Goal: Check status

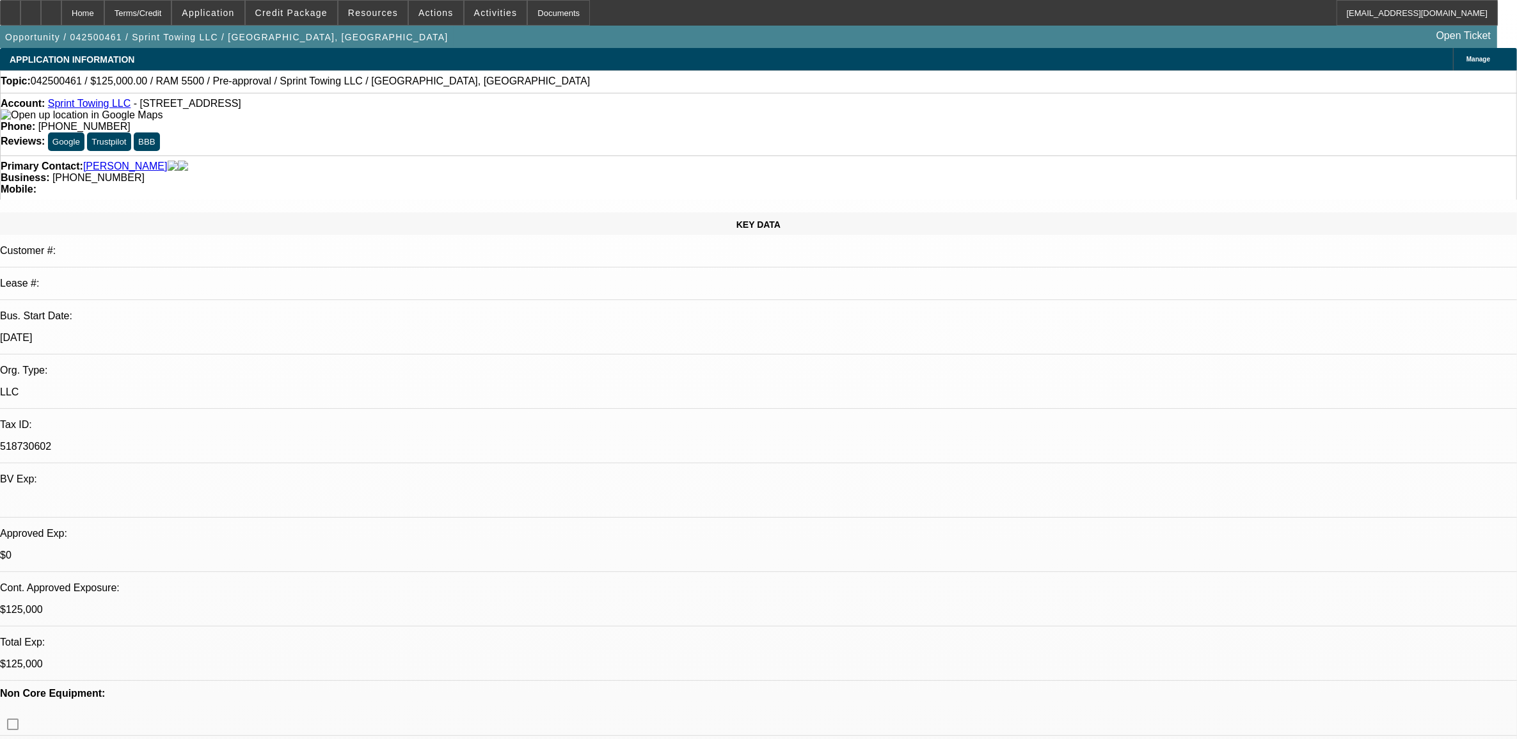
select select "0"
select select "2"
select select "0.1"
select select "0"
select select "2"
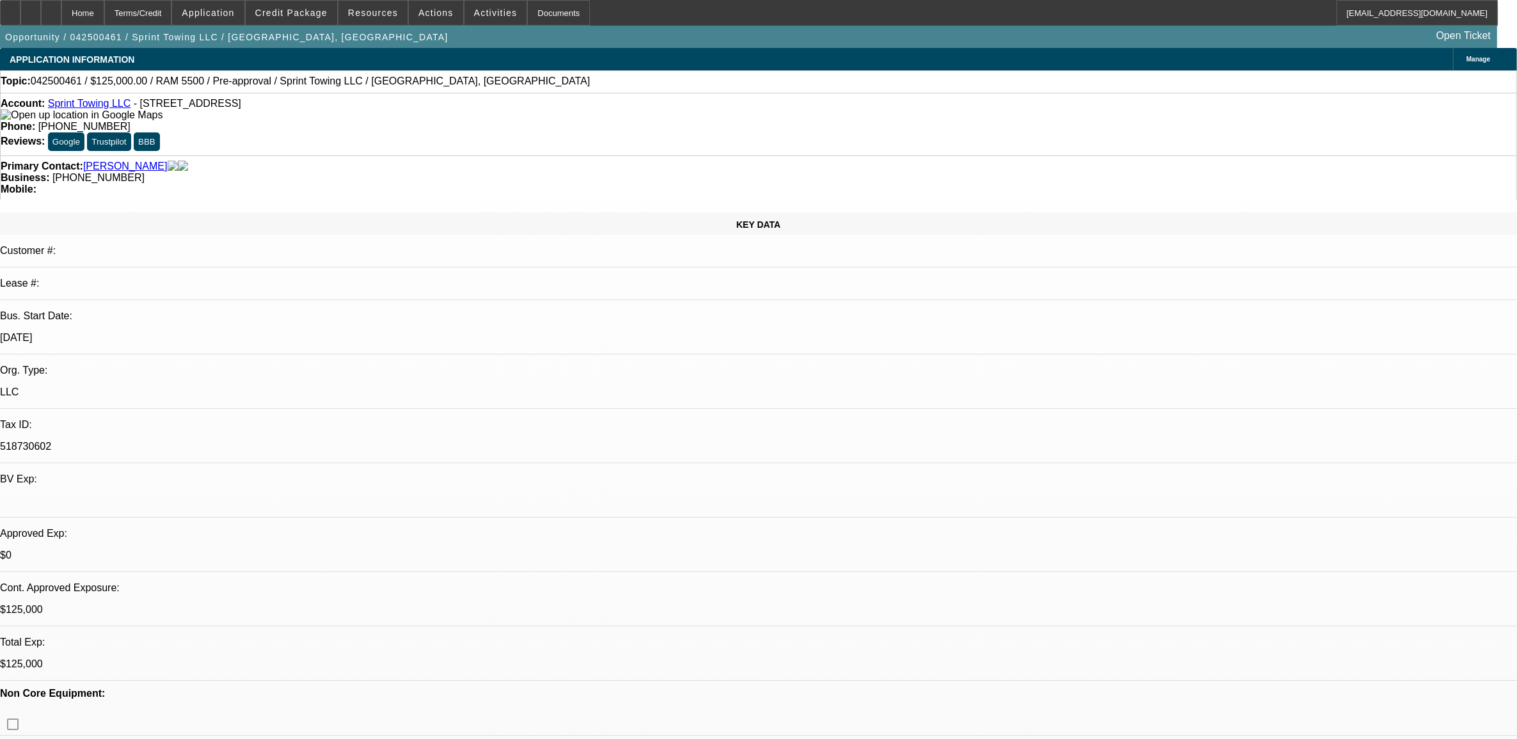
select select "0.1"
select select "0"
select select "0.1"
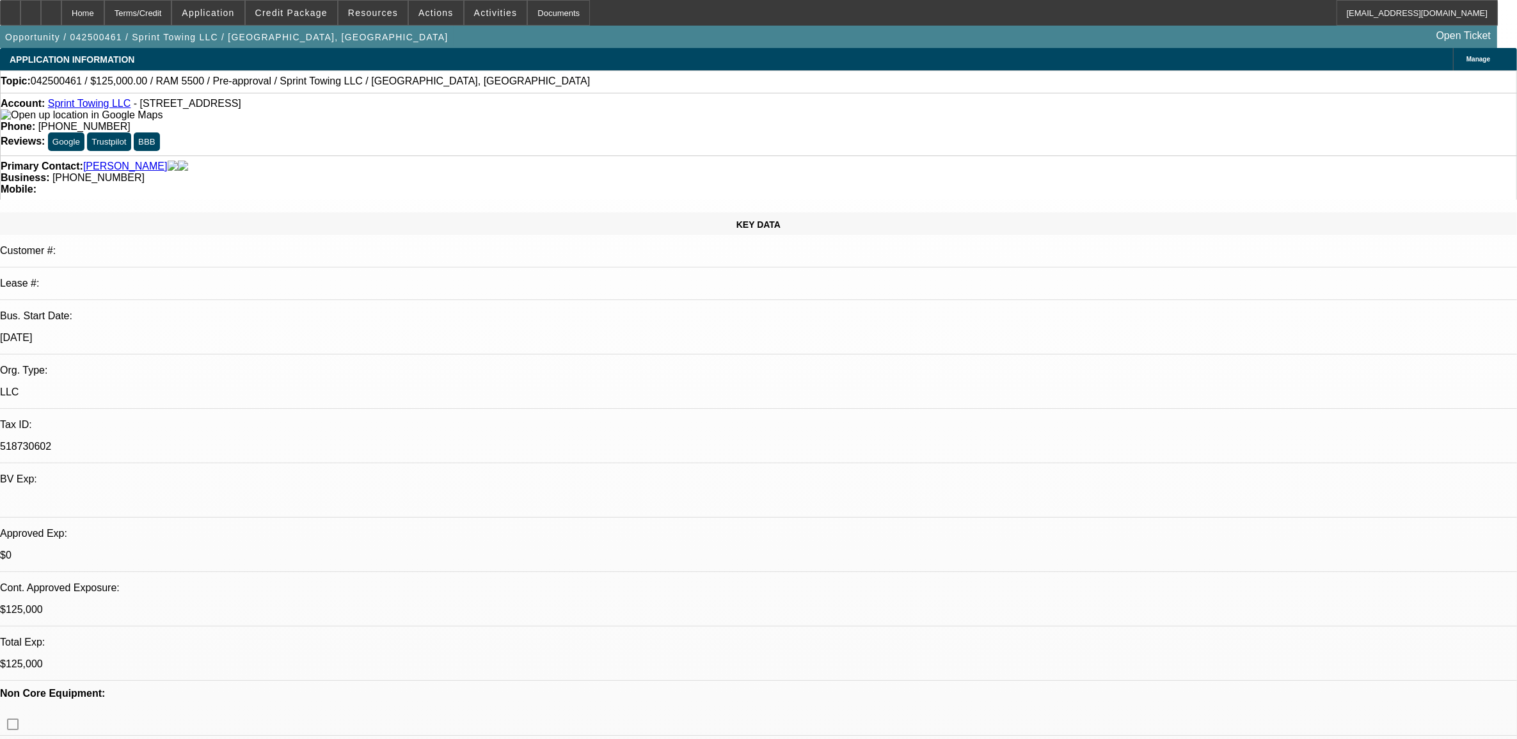
select select "2"
select select "0.1"
select select "1"
select select "2"
select select "4"
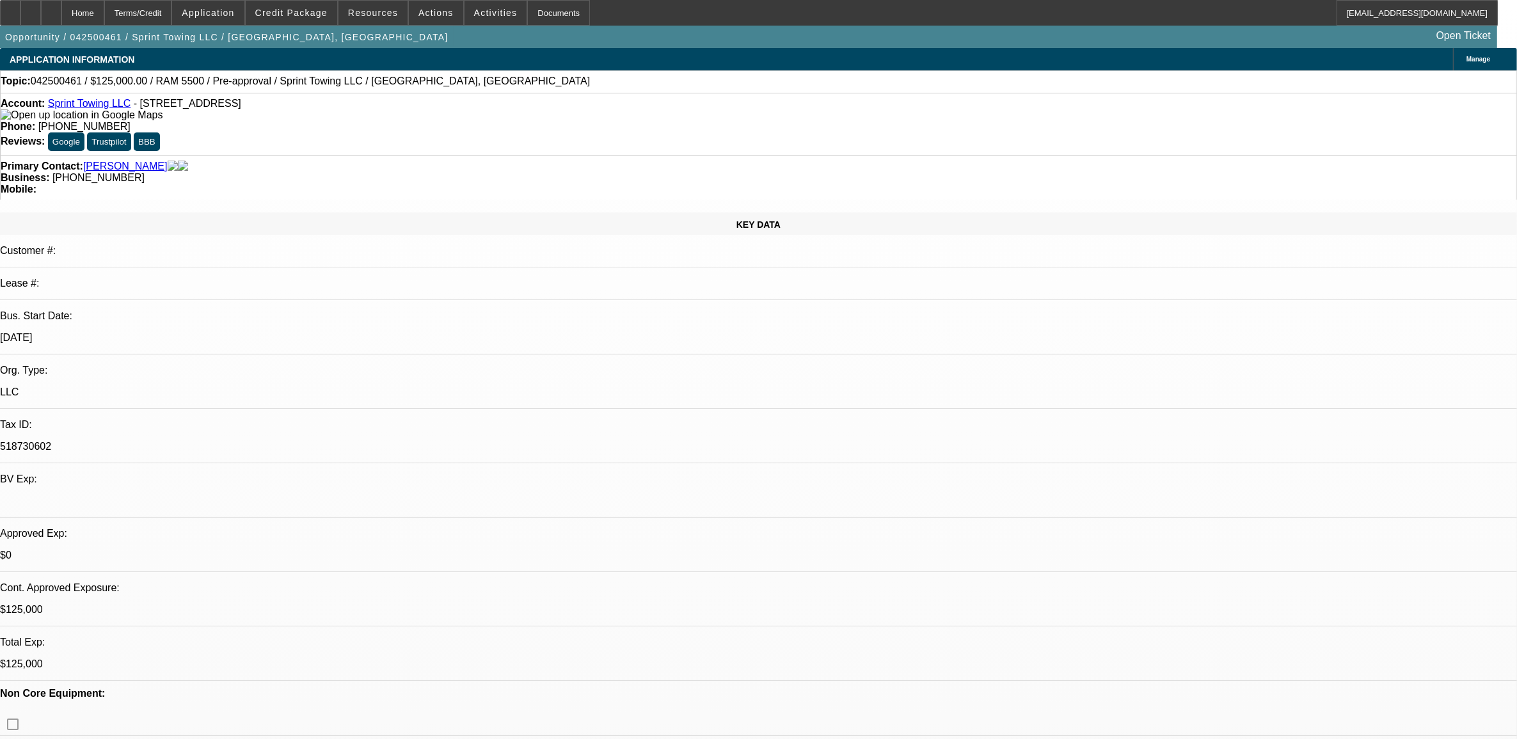
select select "1"
select select "2"
select select "4"
select select "1"
select select "3"
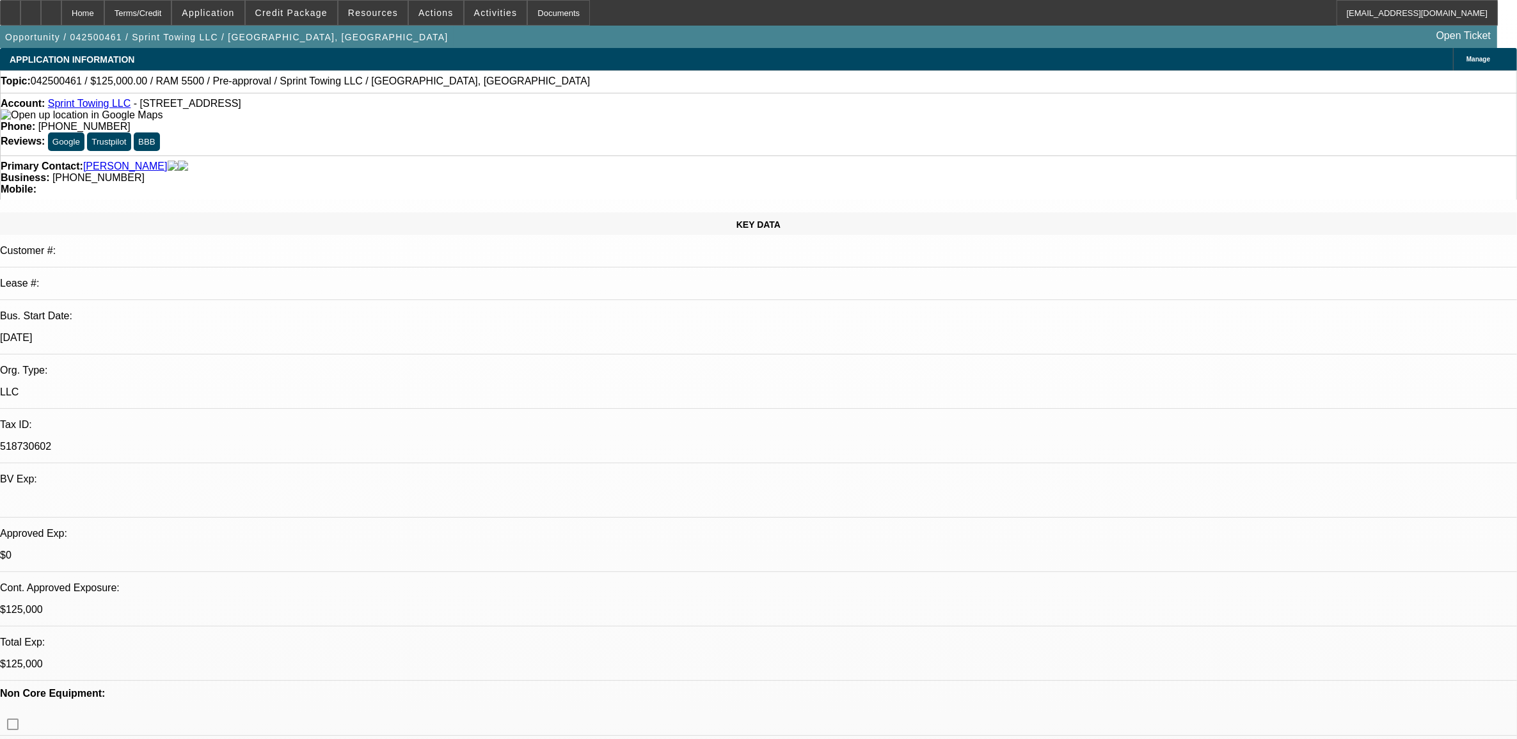
select select "4"
select select "1"
select select "2"
select select "4"
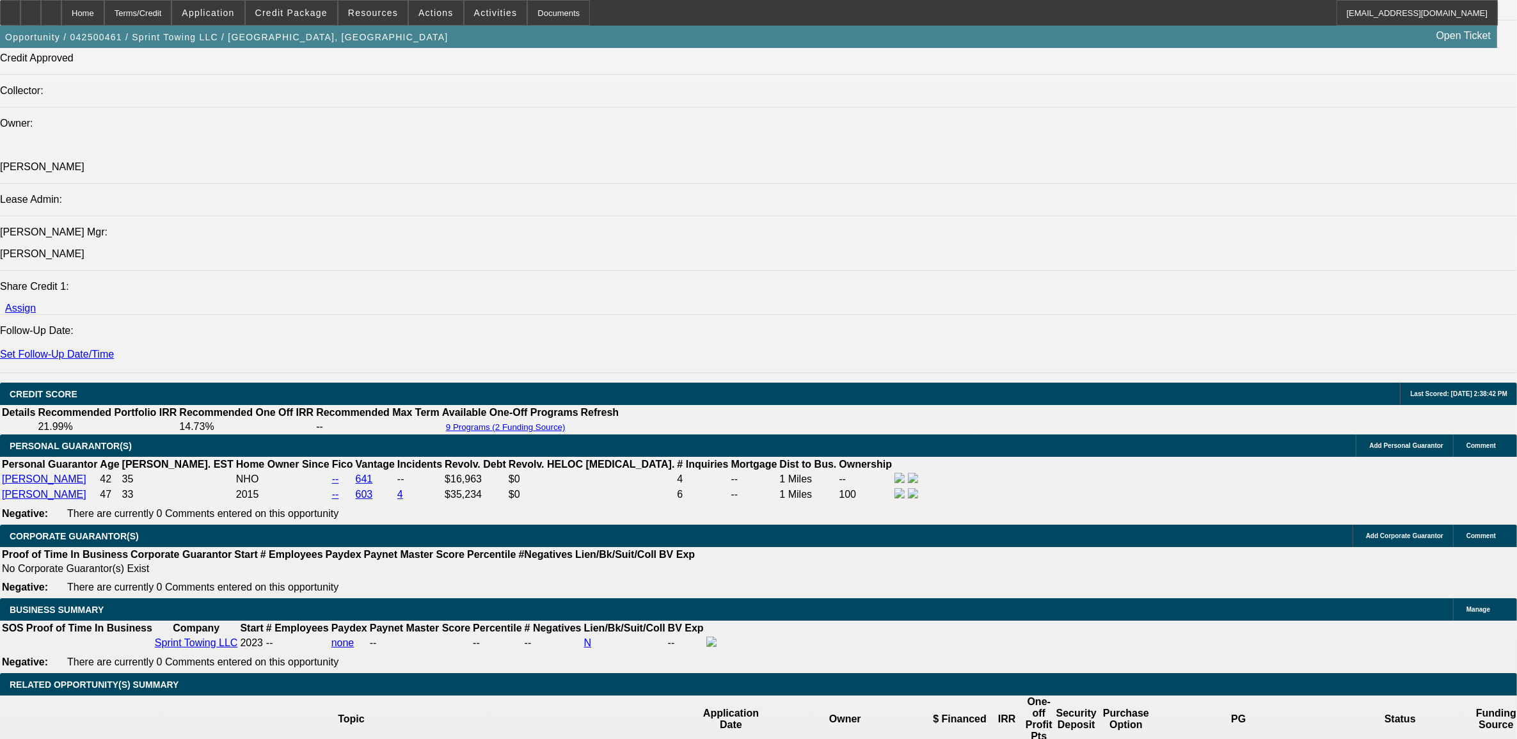
scroll to position [1760, 0]
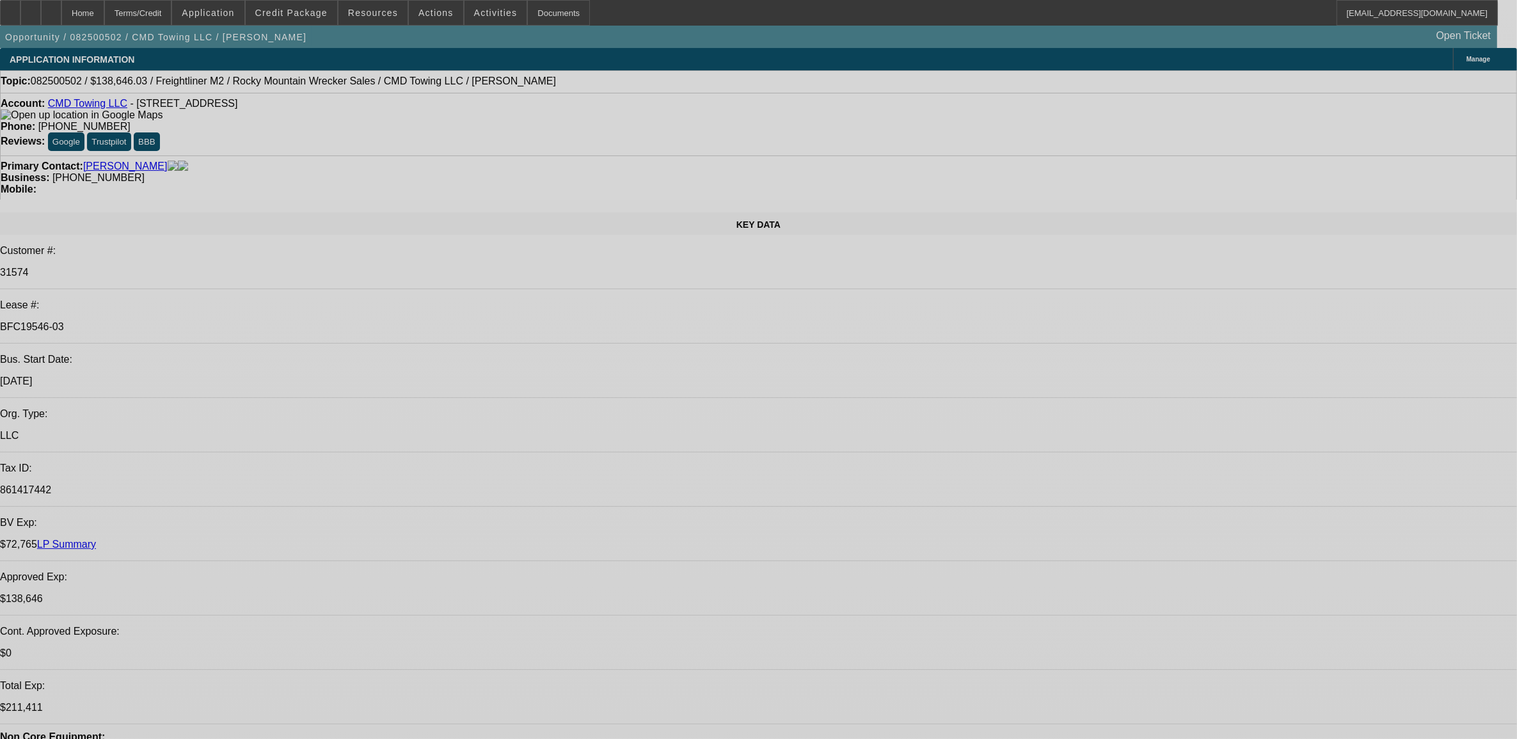
select select "0"
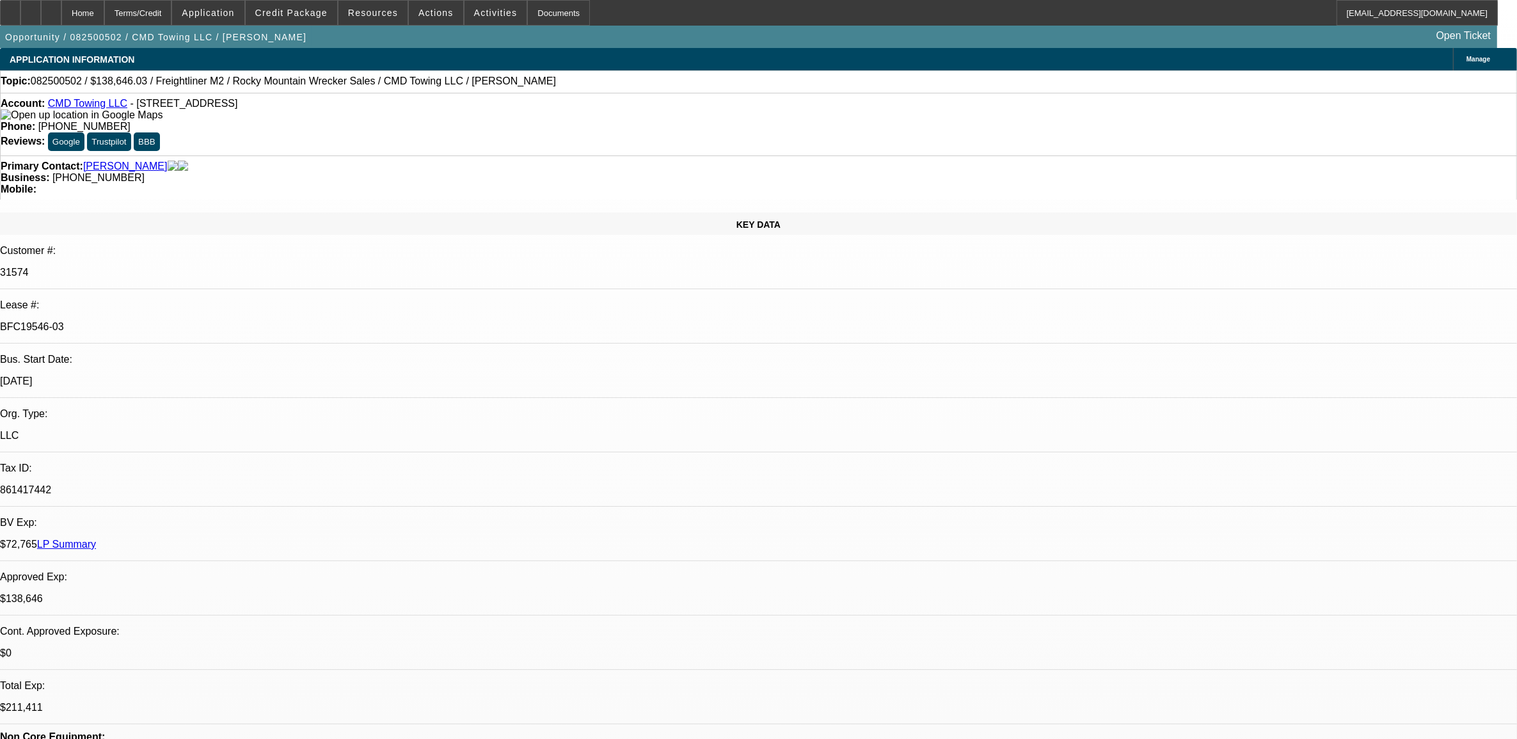
select select "0"
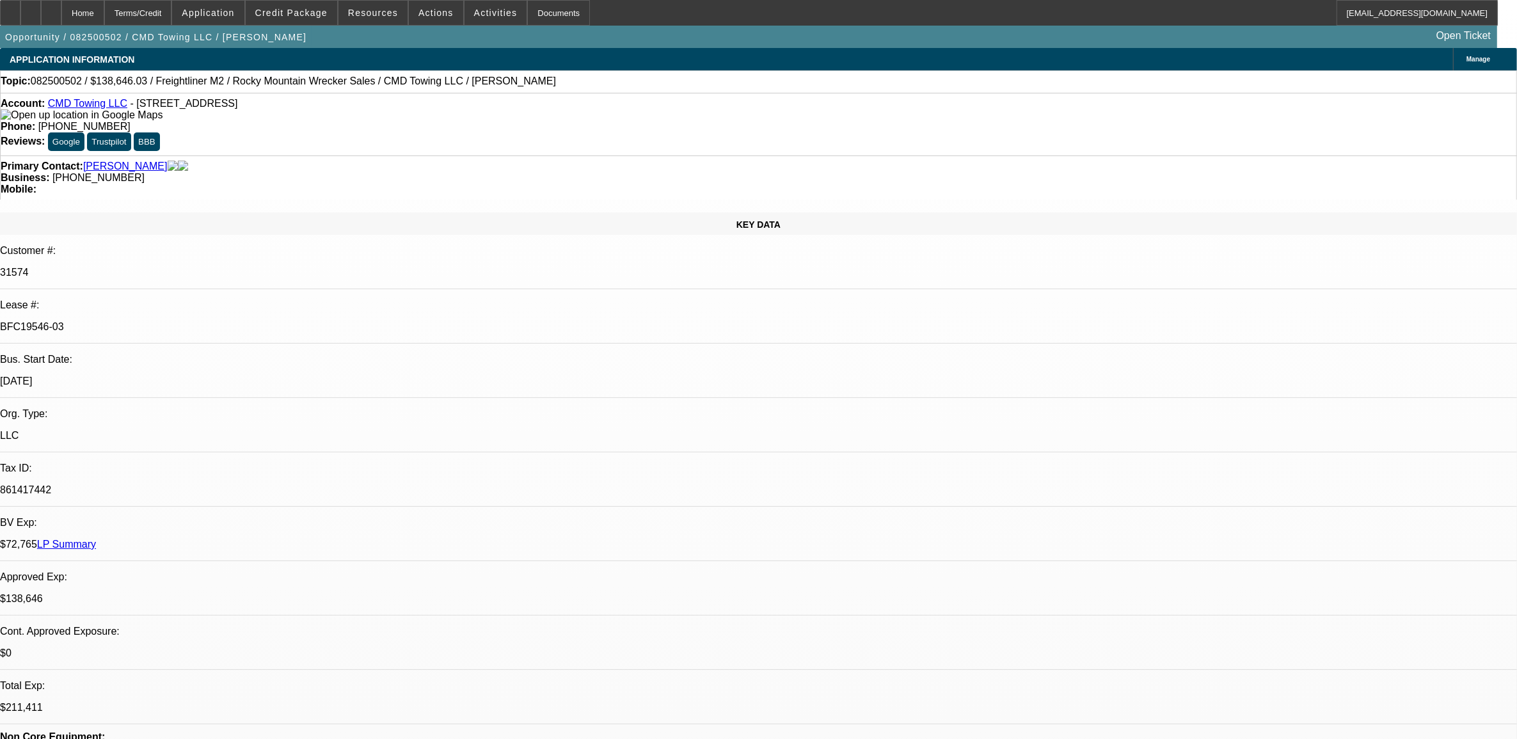
select select "0"
select select "1"
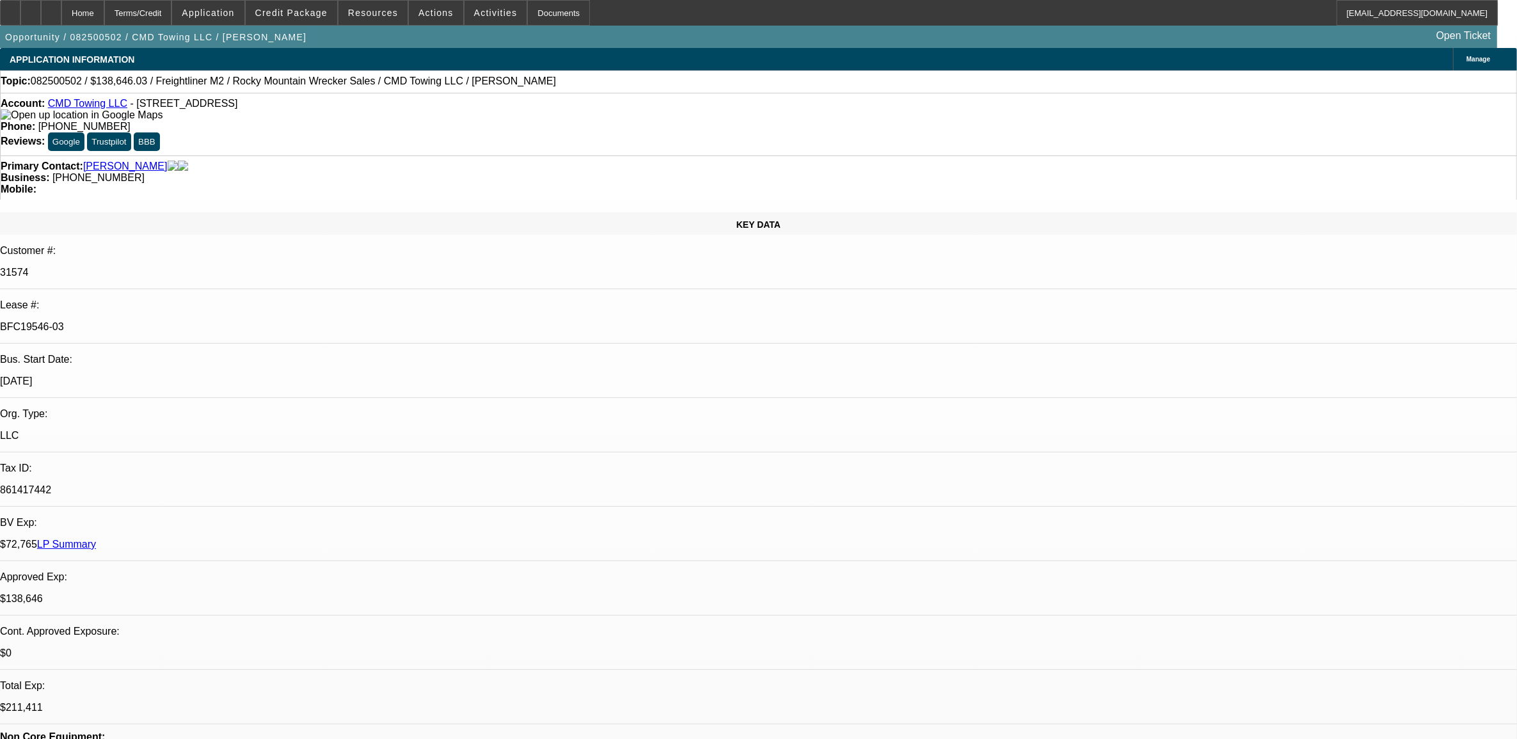
select select "6"
select select "1"
select select "6"
select select "1"
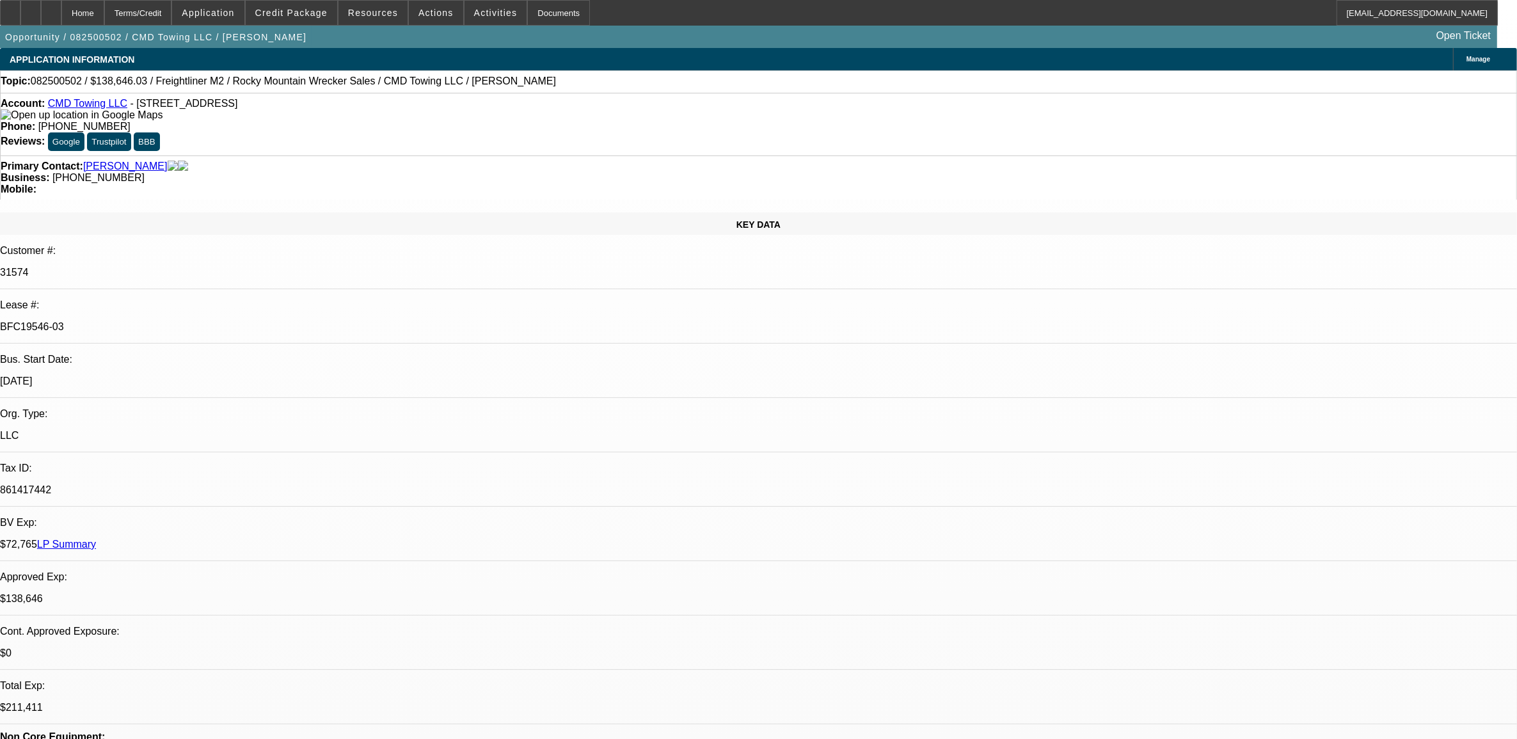
select select "1"
select select "6"
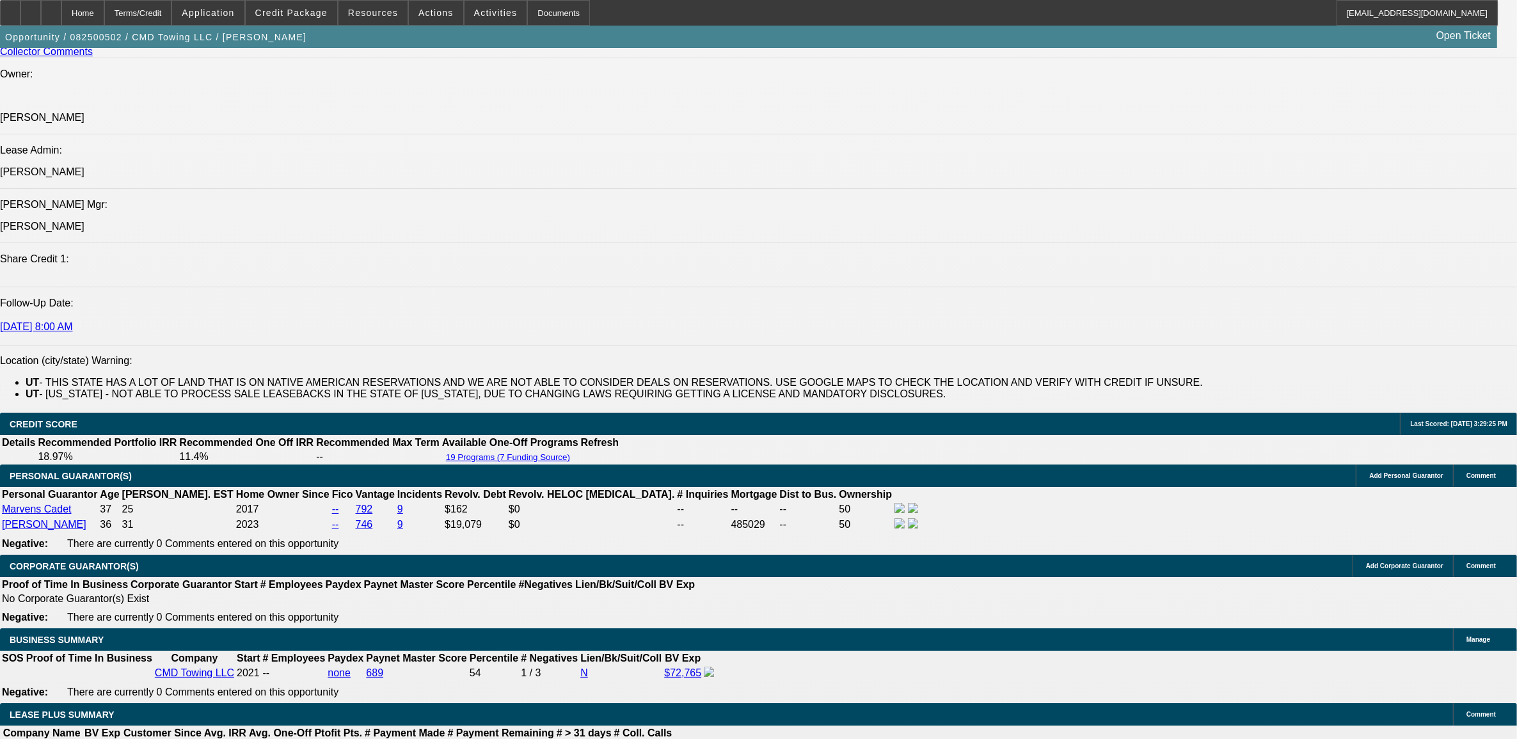
scroll to position [1840, 0]
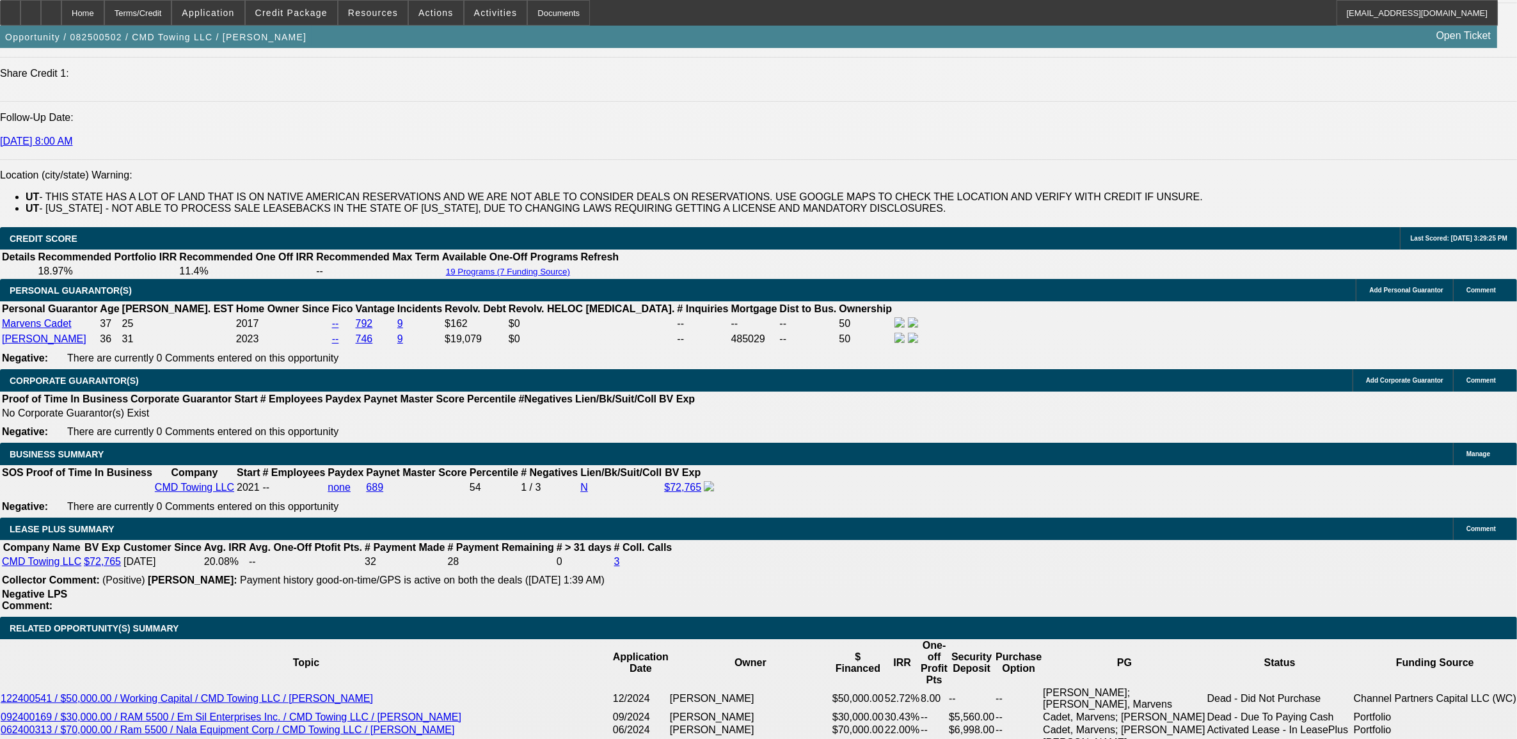
scroll to position [1680, 0]
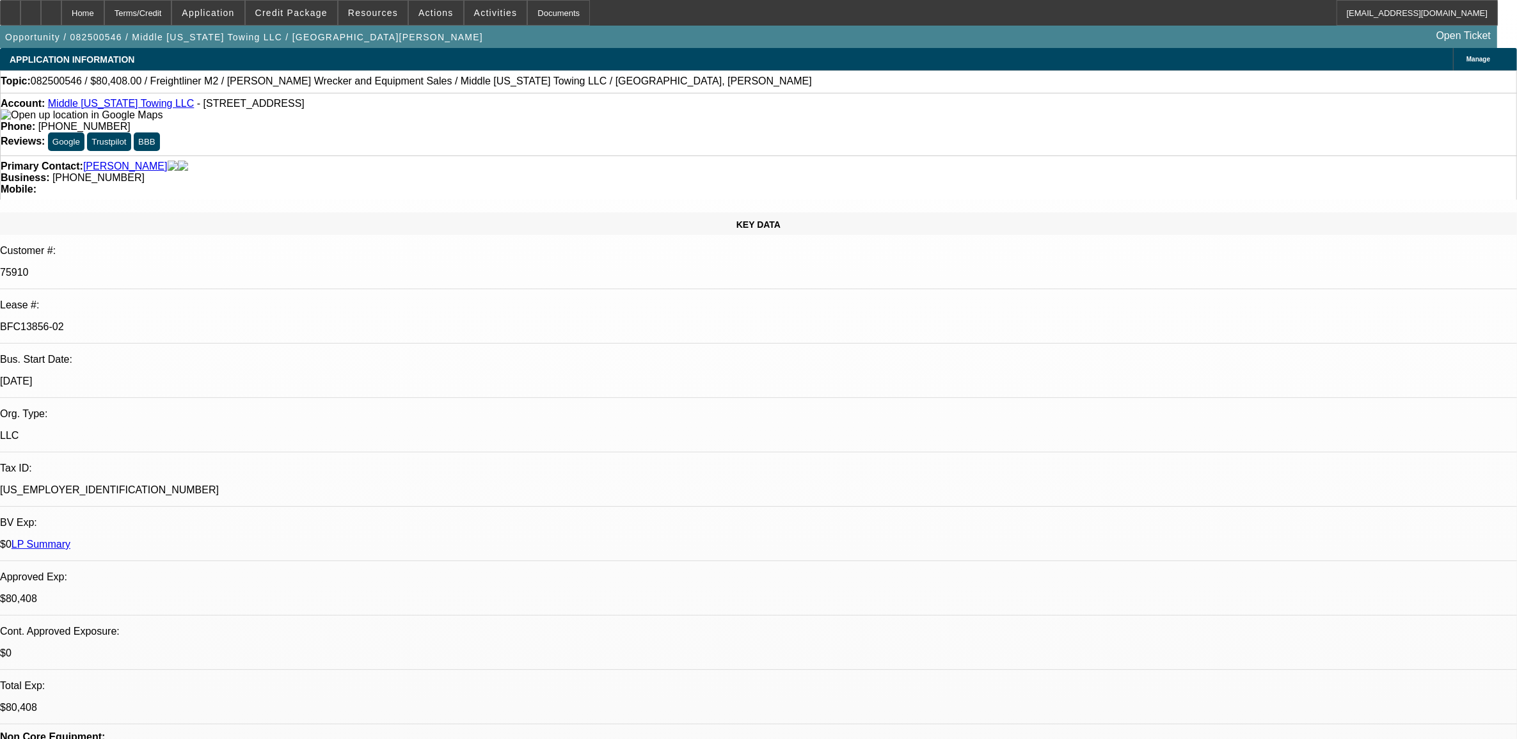
select select "0"
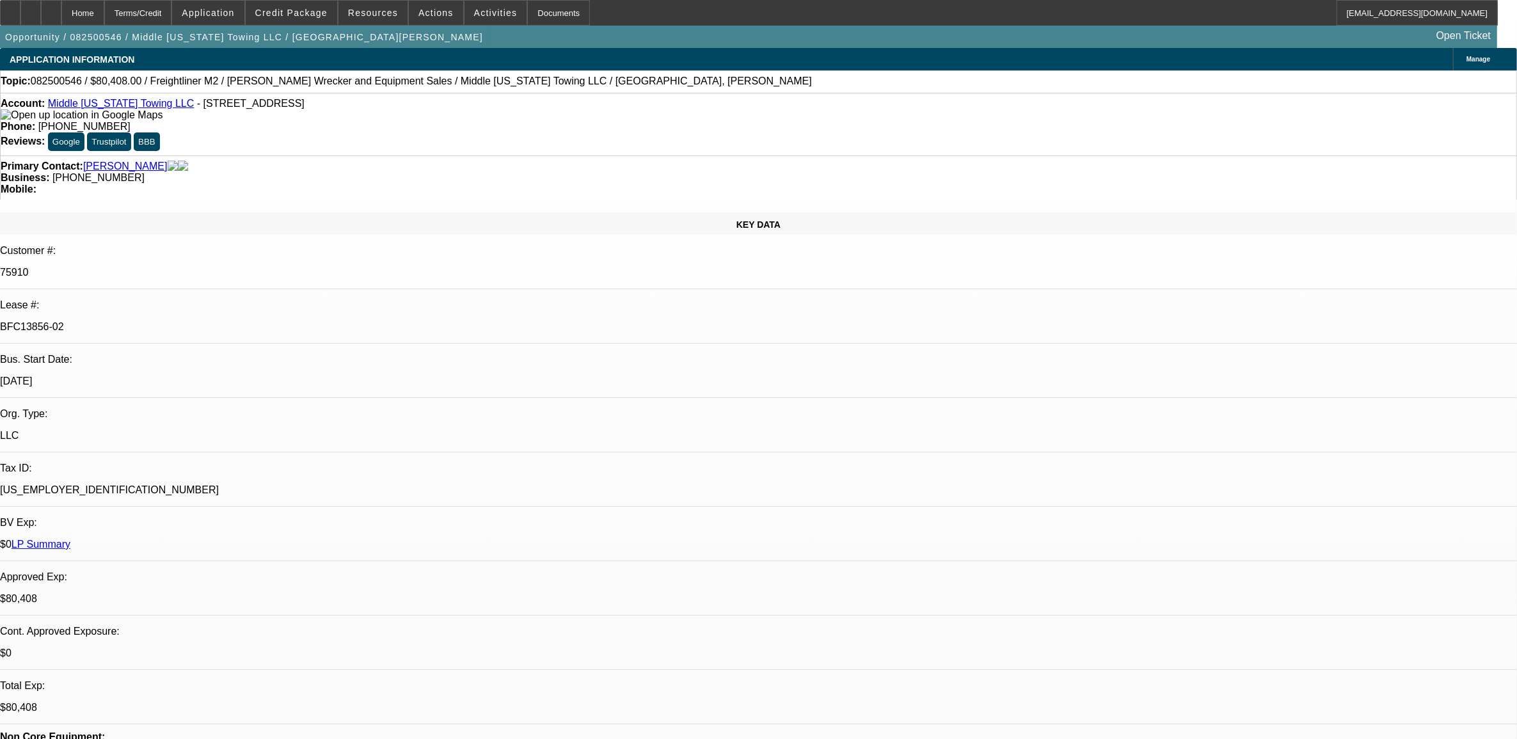
select select "0"
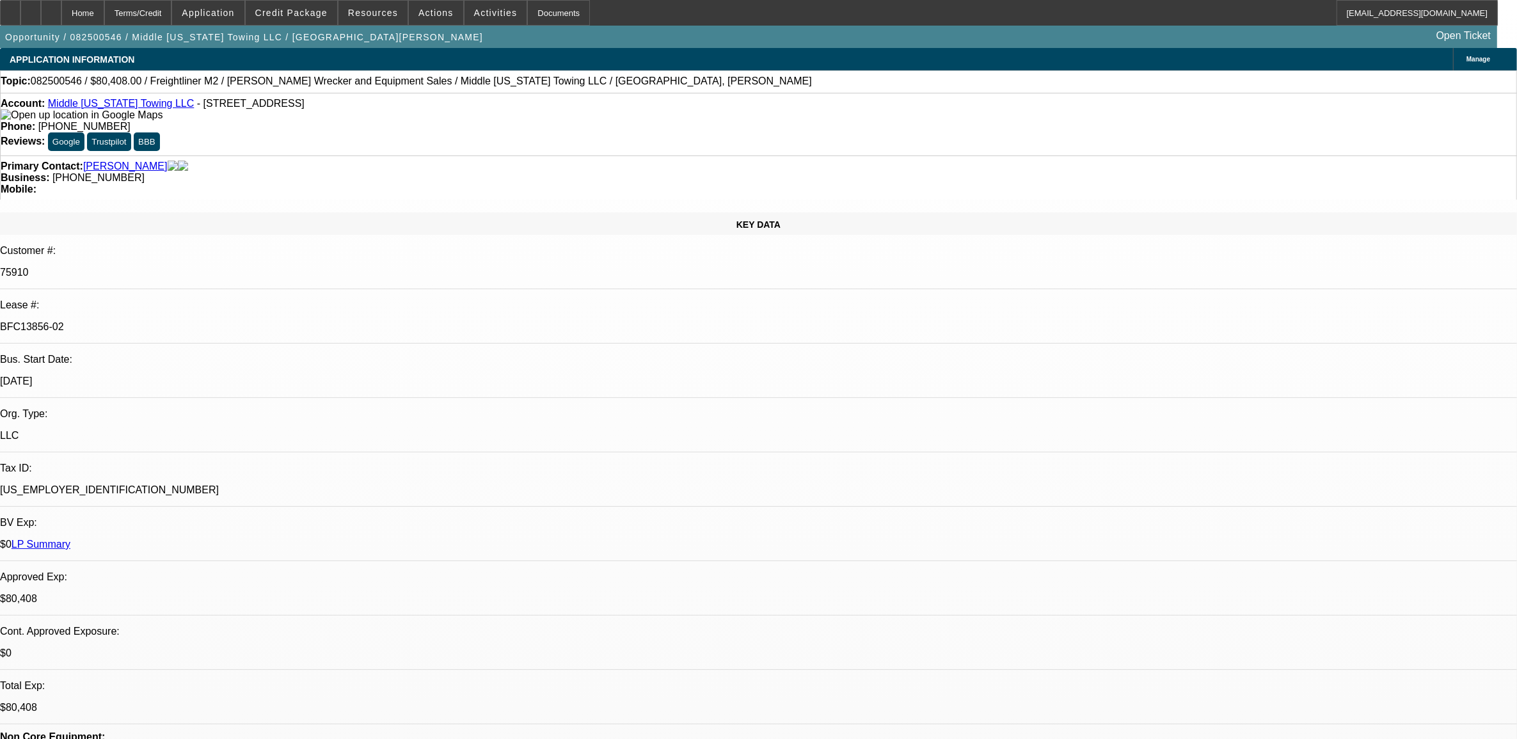
select select "0"
select select "1"
select select "2"
select select "6"
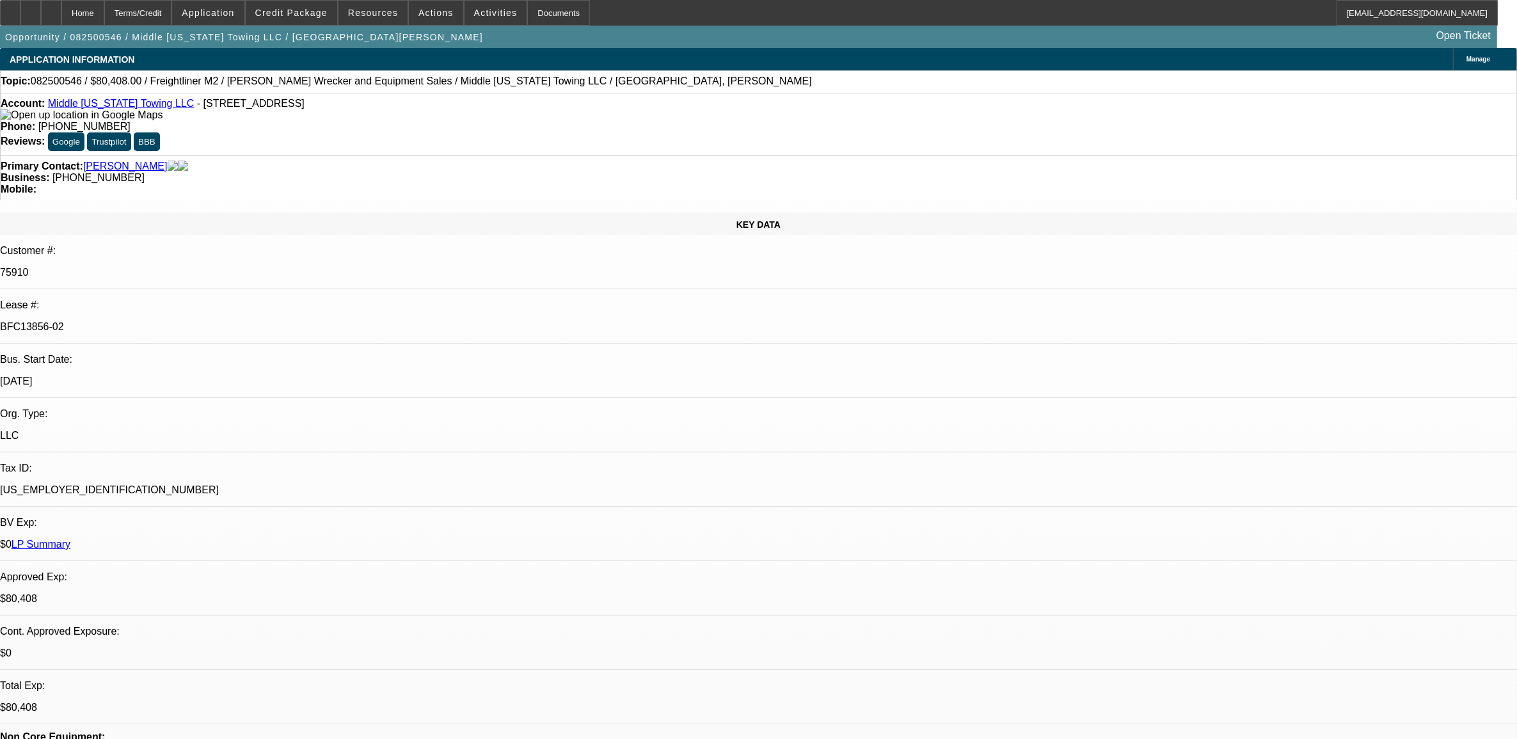
select select "1"
select select "6"
select select "1"
select select "2"
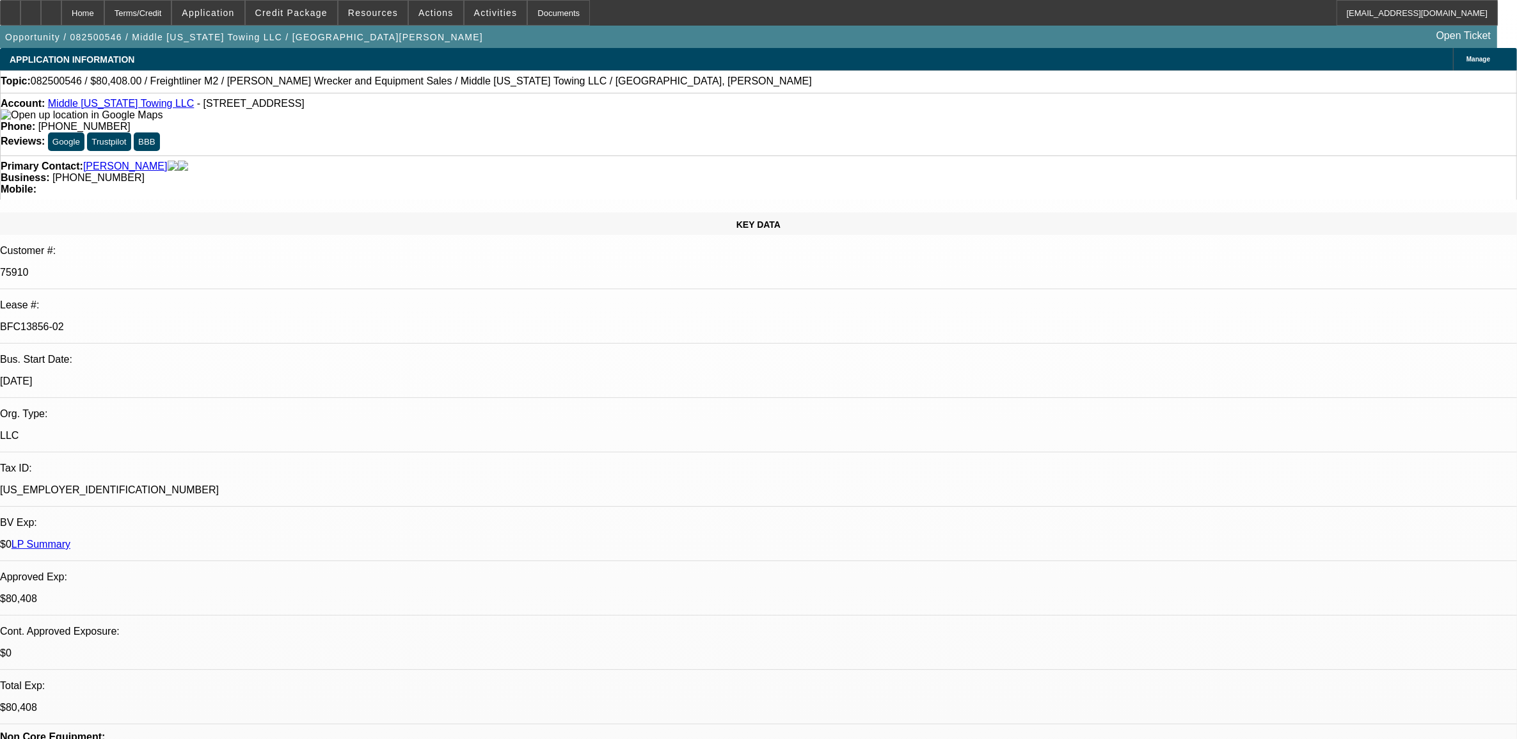
select select "6"
select select "1"
select select "2"
select select "6"
